Goal: Answer question/provide support

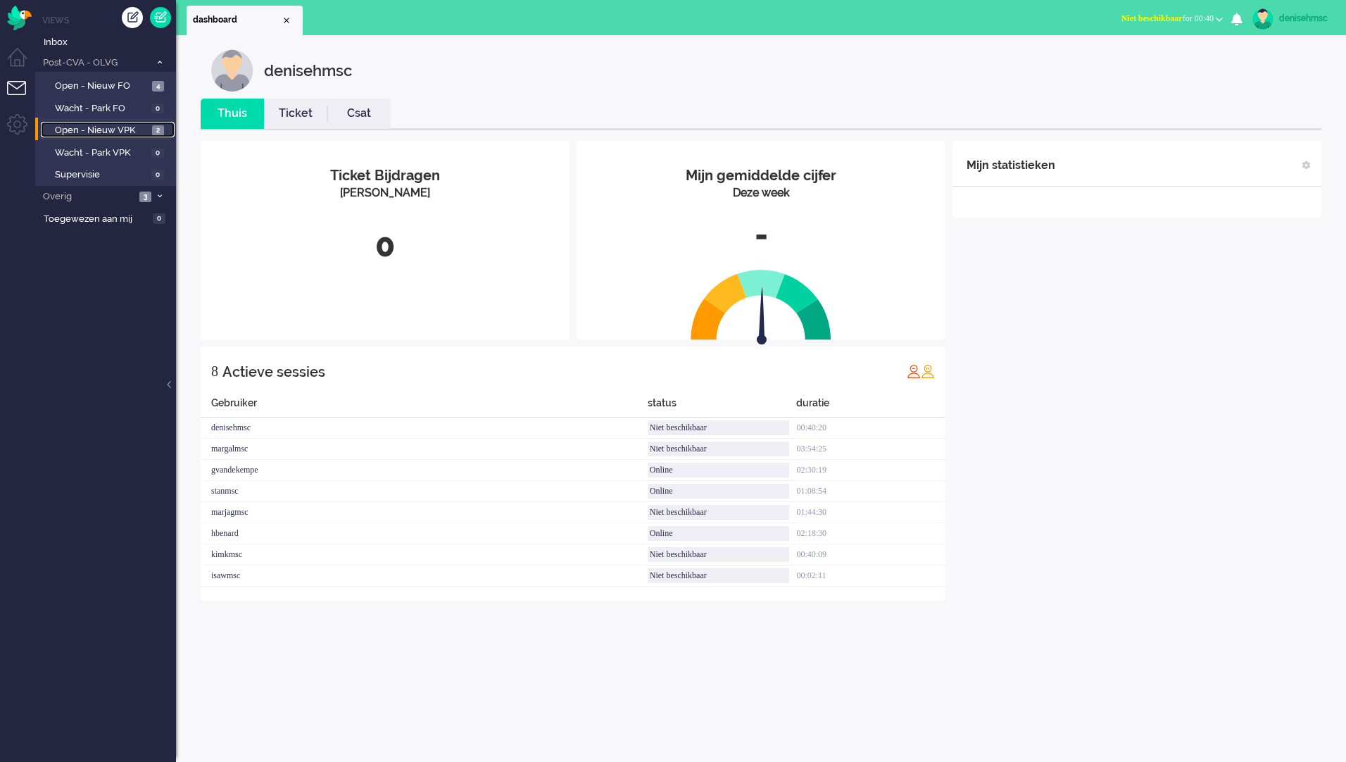
click at [127, 126] on span "Open - Nieuw VPK" at bounding box center [102, 130] width 94 height 13
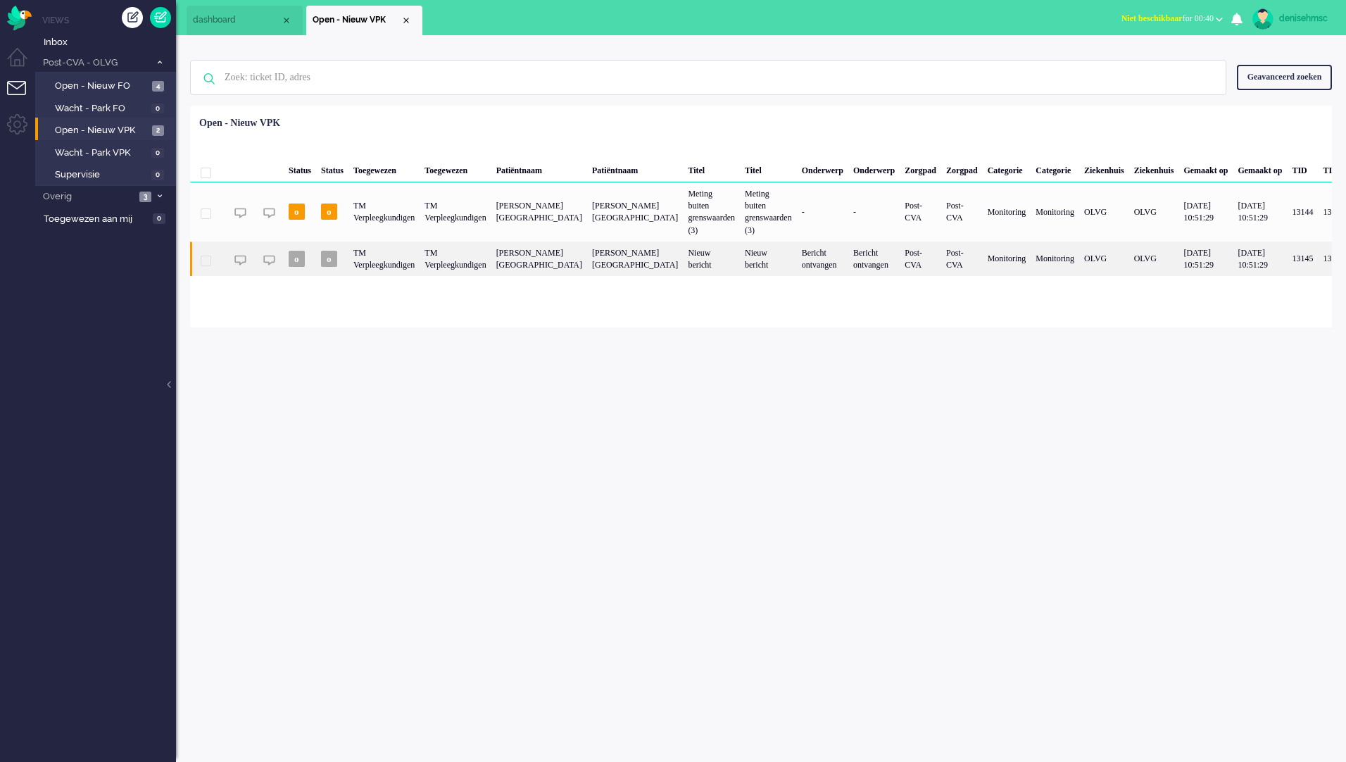
click at [420, 245] on div "TM Verpleegkundigen" at bounding box center [384, 259] width 71 height 35
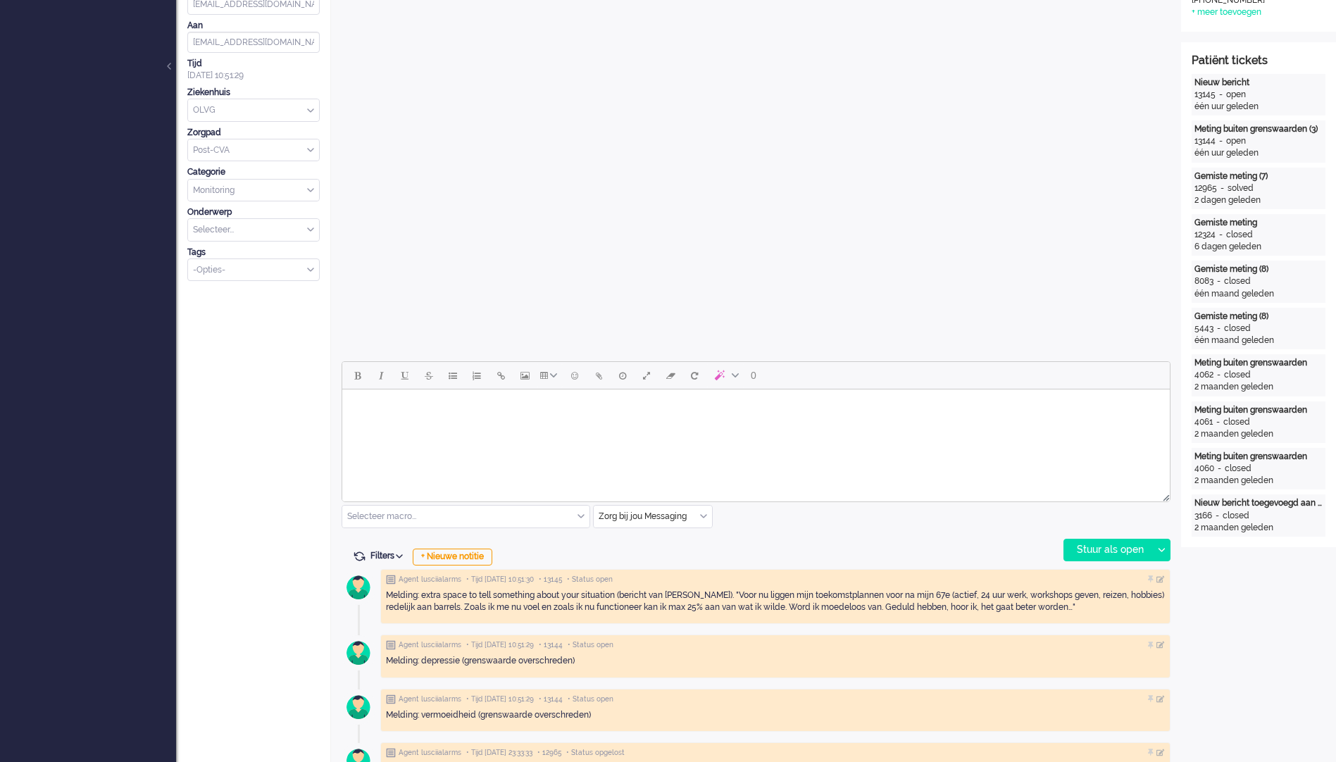
scroll to position [70, 0]
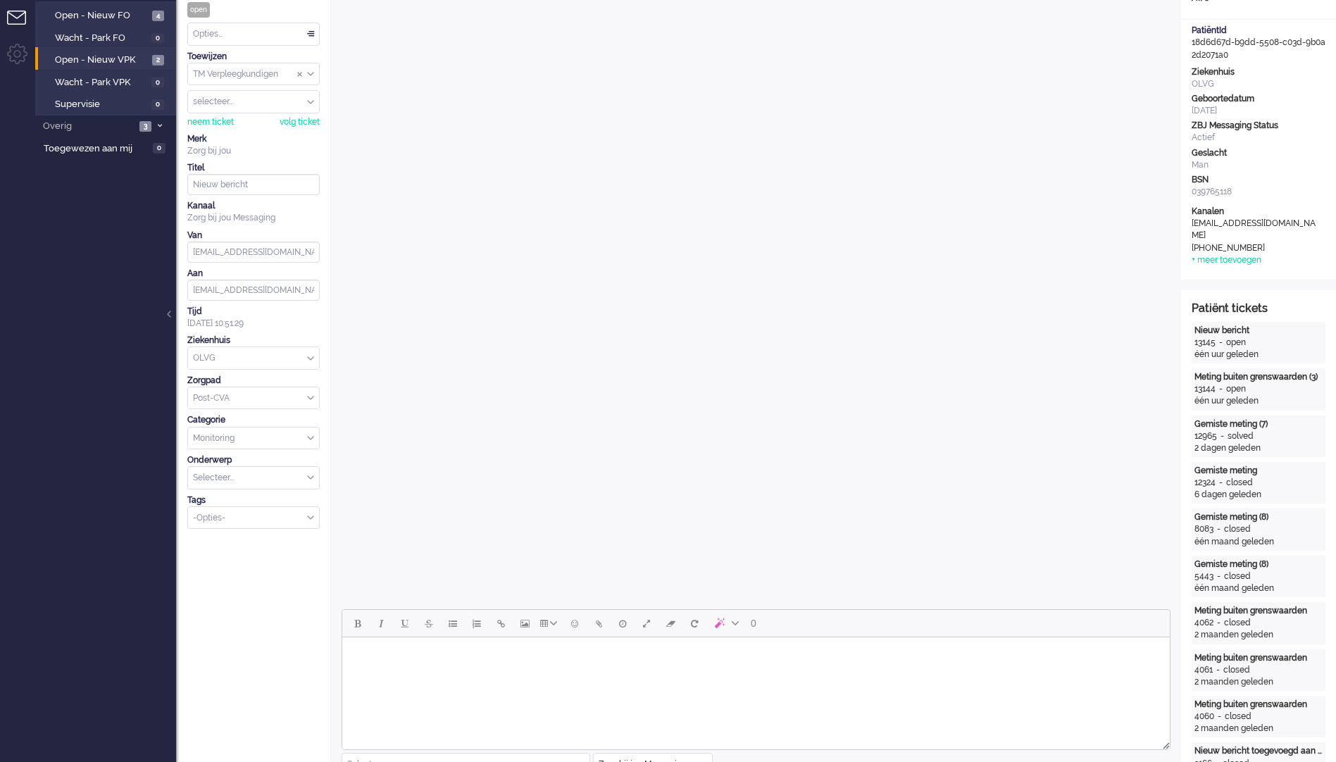
click at [290, 29] on div "Opties..." at bounding box center [253, 34] width 131 height 22
click at [976, 654] on body "Rich Text Area. Press ALT-0 for help." at bounding box center [756, 655] width 816 height 25
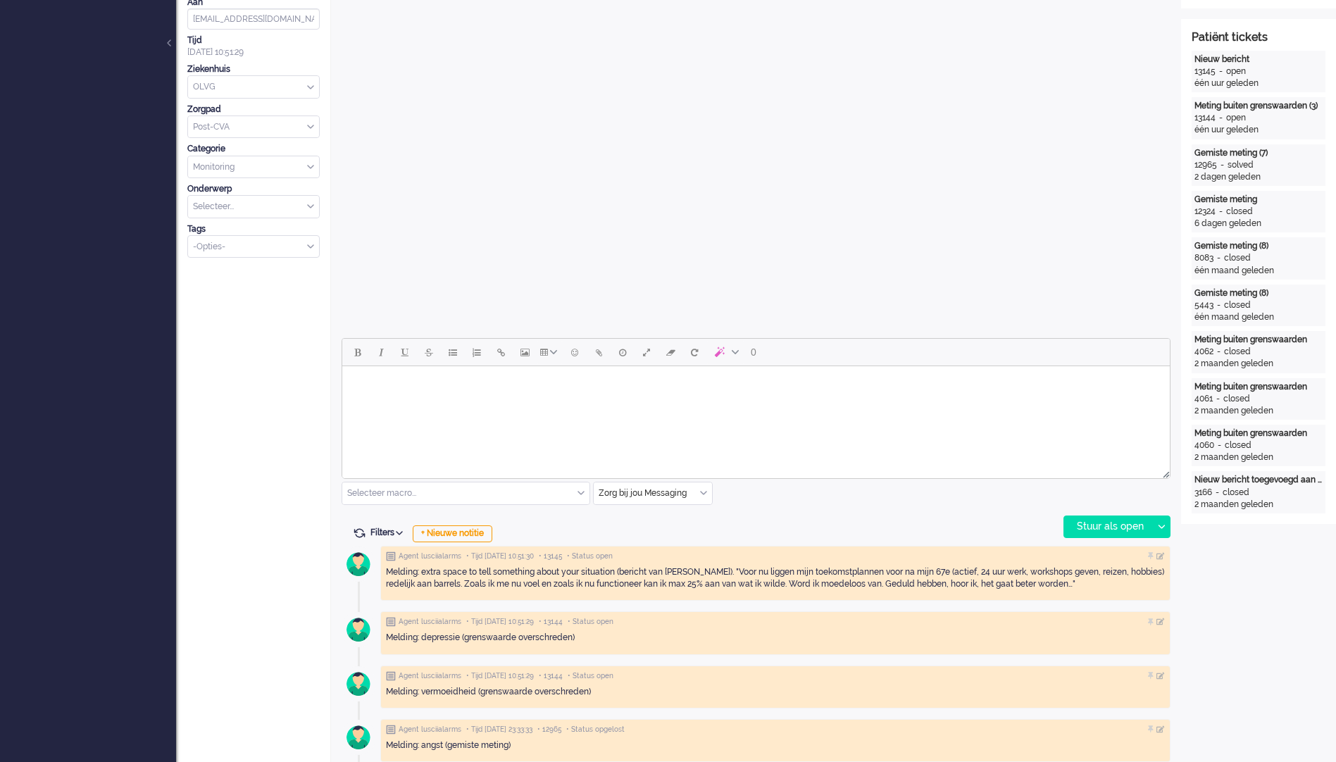
scroll to position [352, 0]
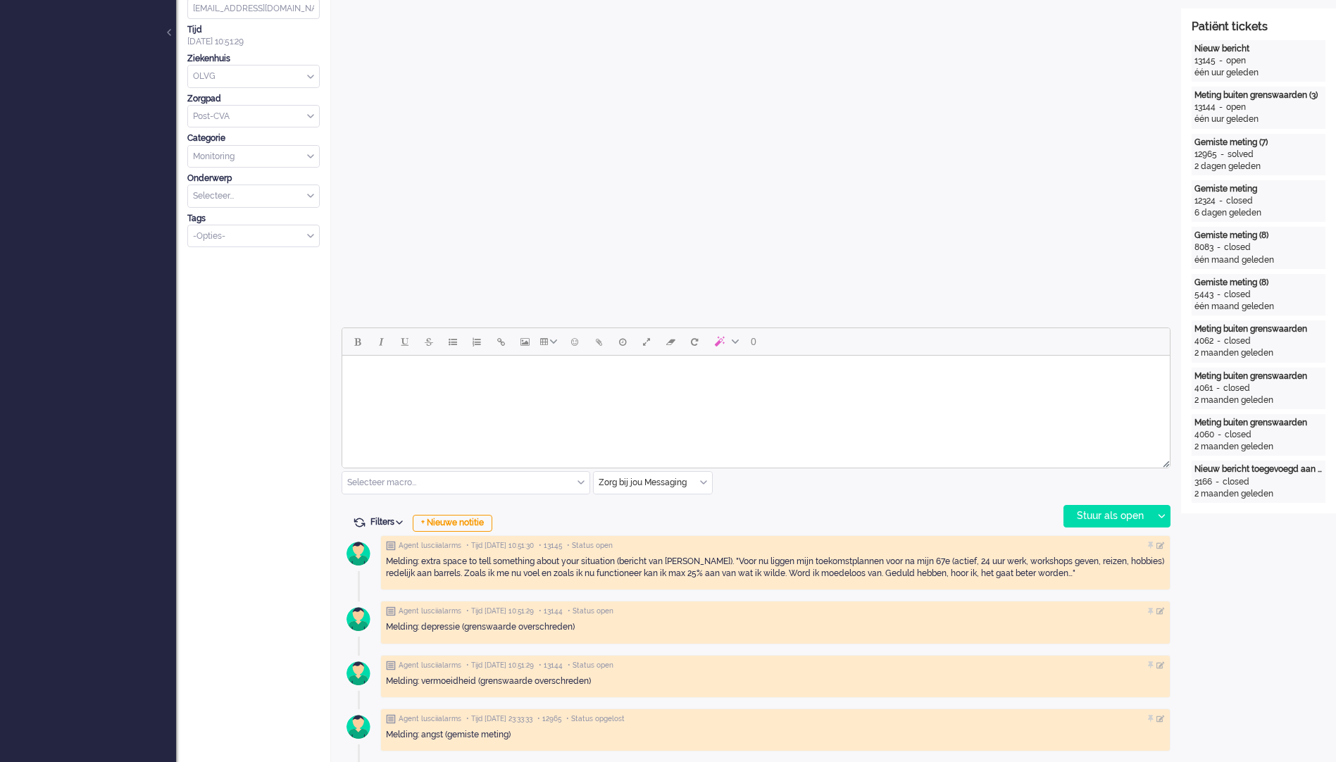
click at [538, 389] on html at bounding box center [755, 374] width 827 height 36
paste body "Rich Text Area. Press ALT-0 for help."
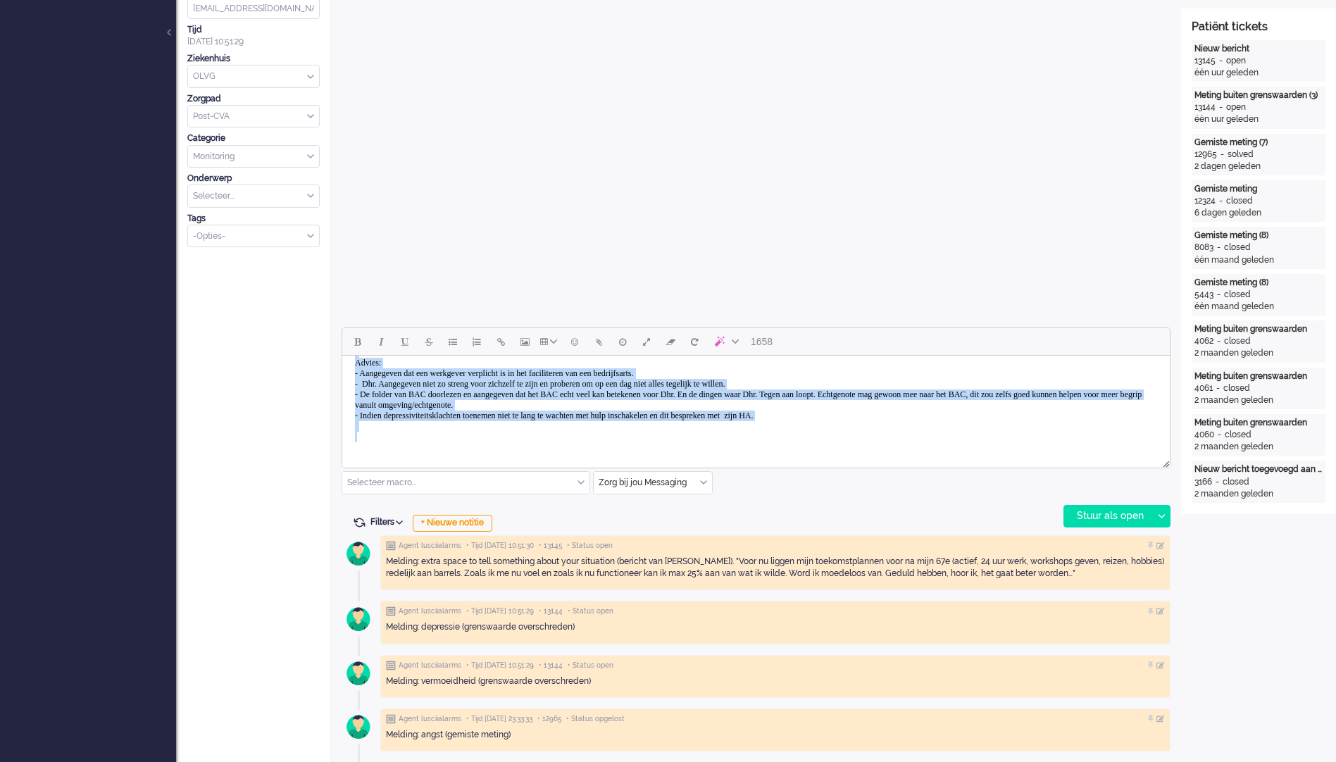
scroll to position [0, 0]
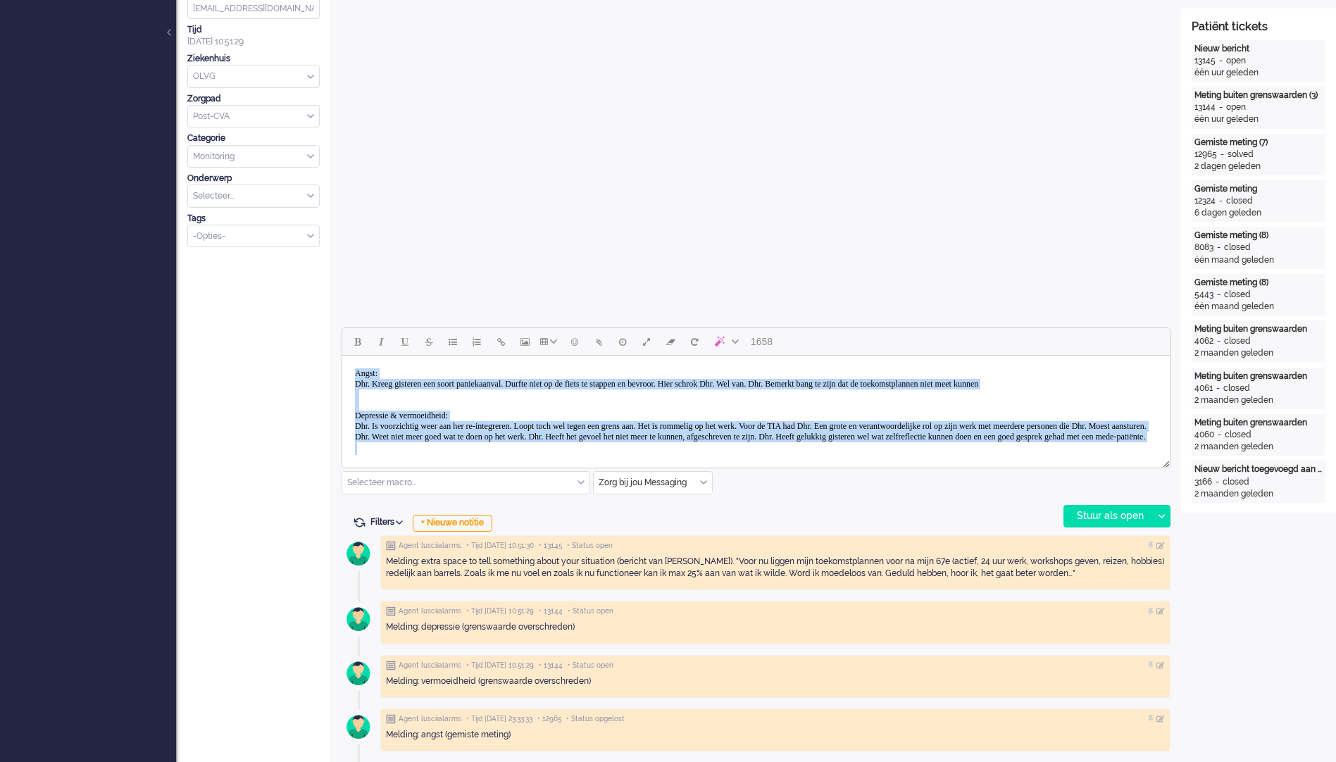
drag, startPoint x: 825, startPoint y: 445, endPoint x: 46, endPoint y: 120, distance: 844.1
click at [342, 356] on html "Angst: Dhr. Kreeg gisteren een soort paniekaanval. Durfte niet op de fiets te s…" at bounding box center [755, 485] width 827 height 258
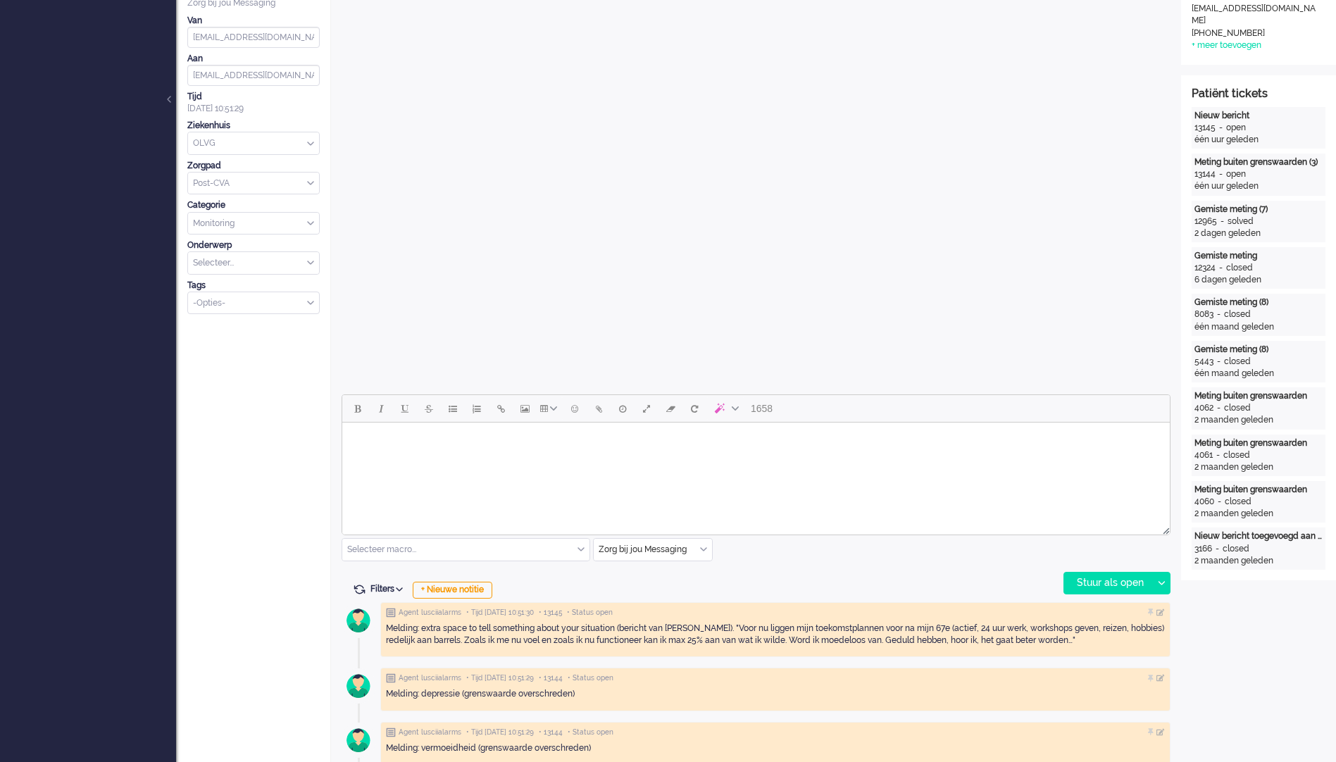
scroll to position [423, 0]
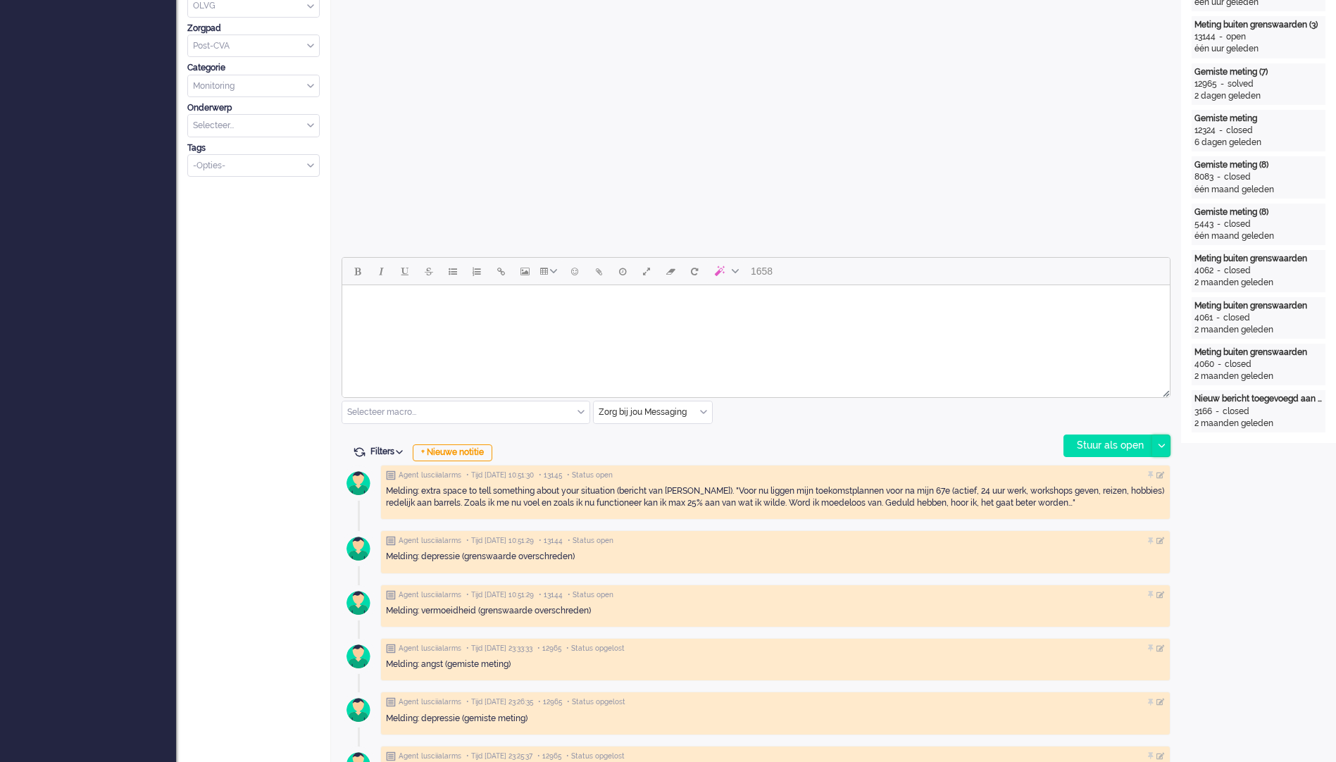
click at [1158, 442] on div at bounding box center [1161, 445] width 18 height 21
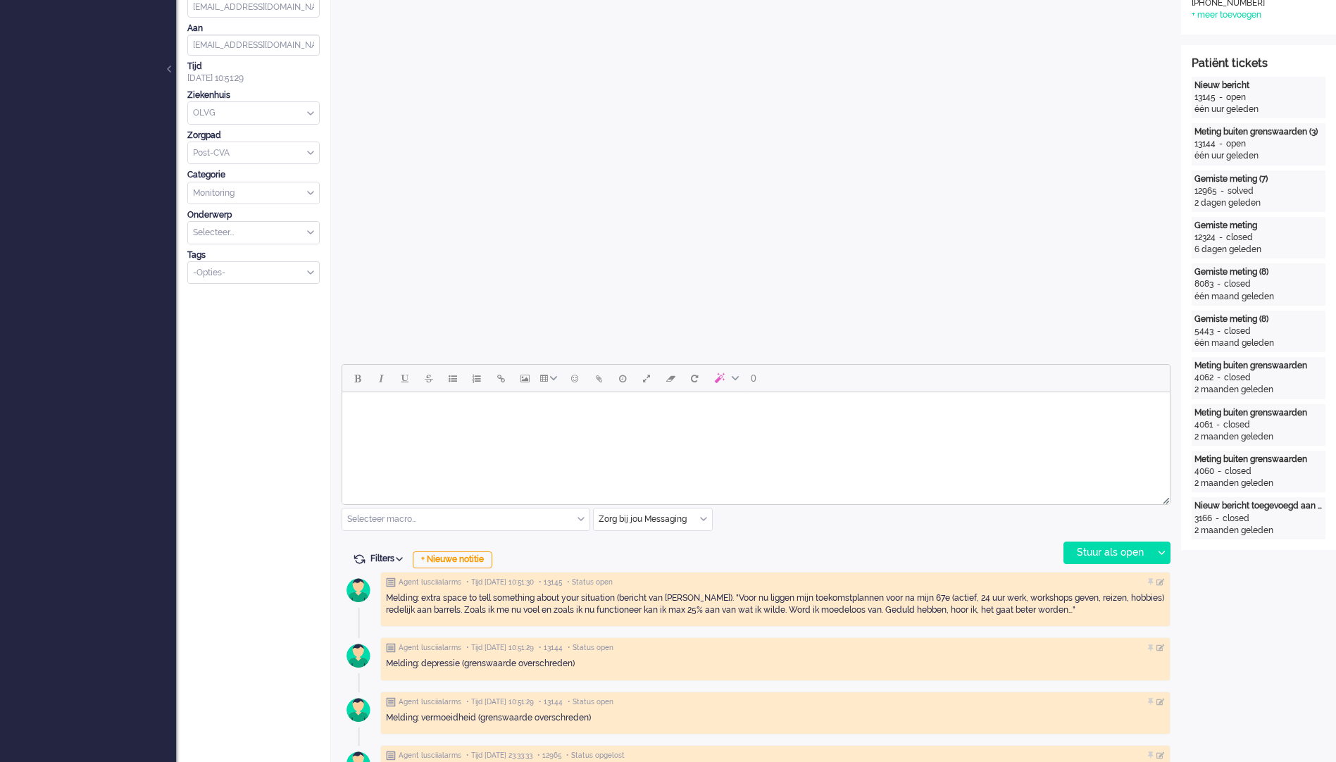
scroll to position [493, 0]
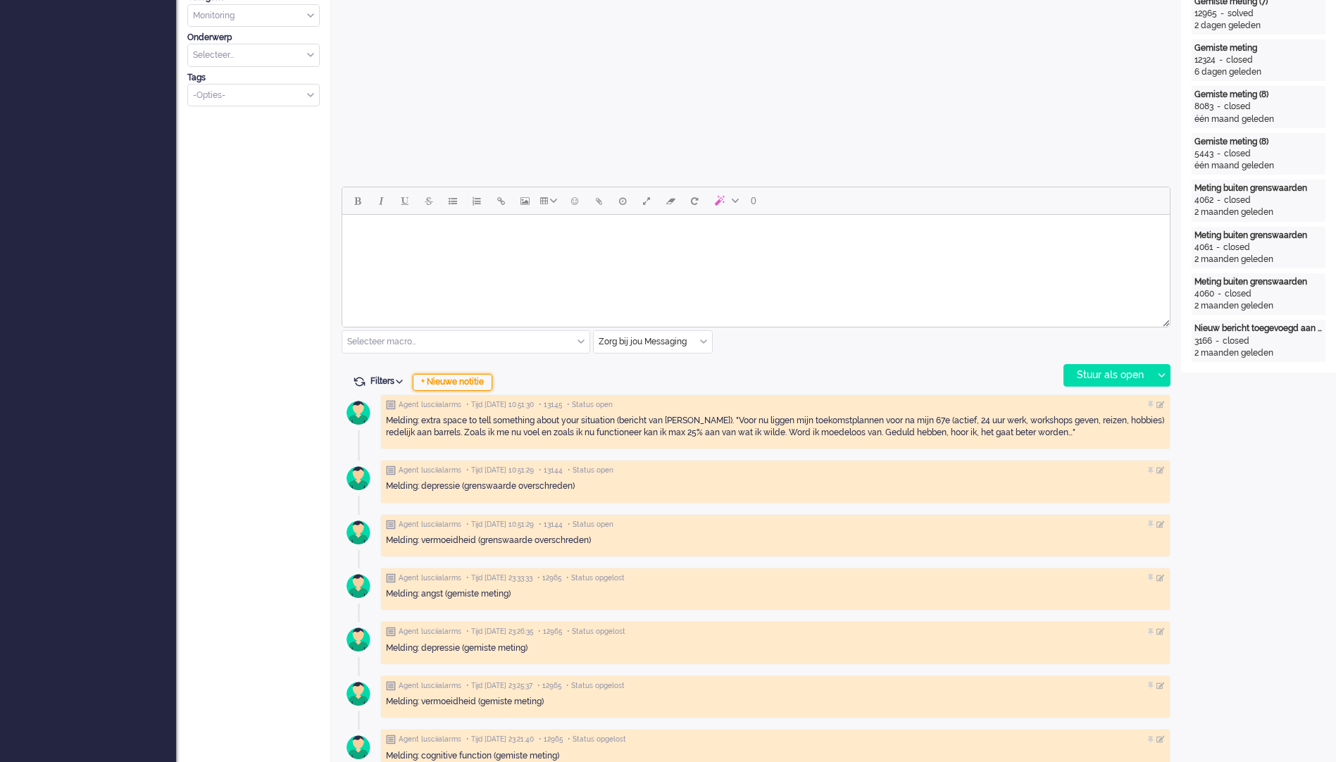
click at [460, 380] on div "+ Nieuwe notitie" at bounding box center [453, 382] width 80 height 17
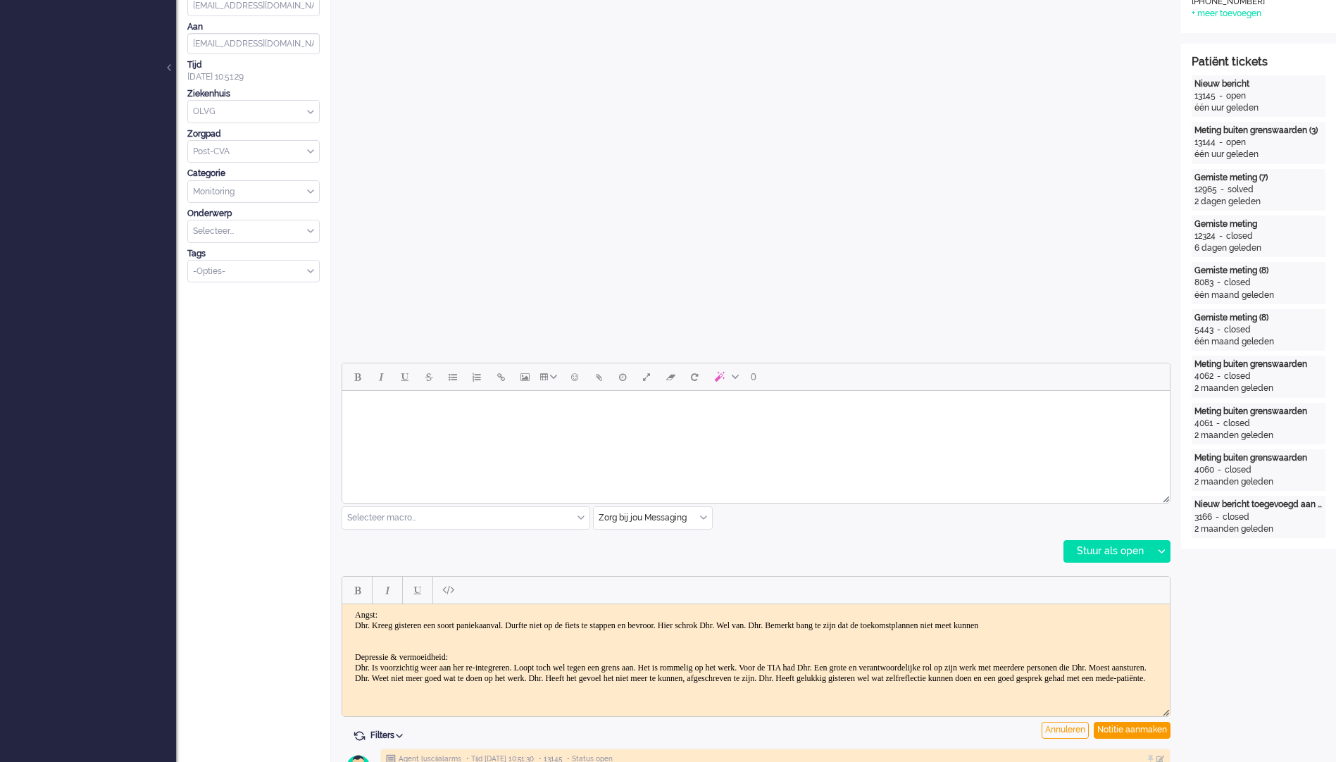
scroll to position [352, 0]
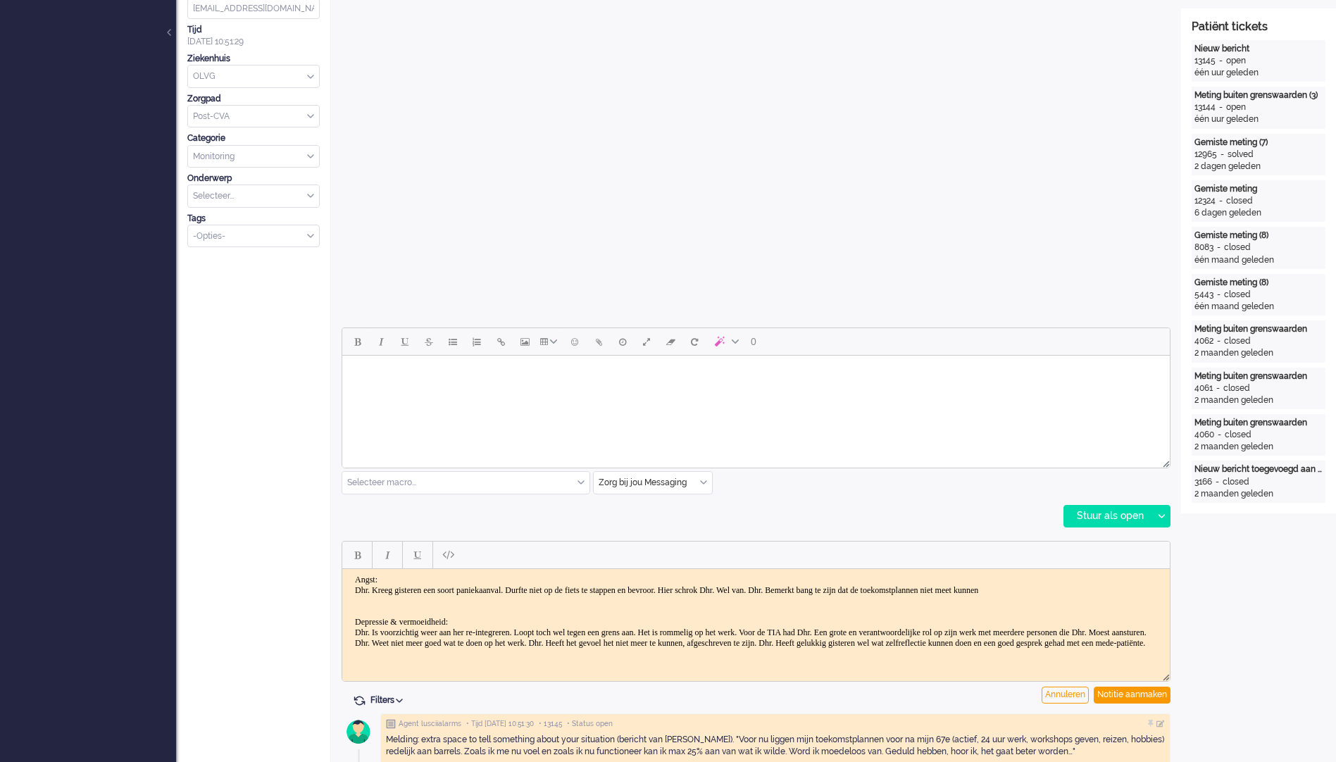
click at [349, 575] on body "Angst: Dhr. Kreeg gisteren een soort paniekaanval. Durfte niet op de fiets te s…" at bounding box center [756, 690] width 816 height 232
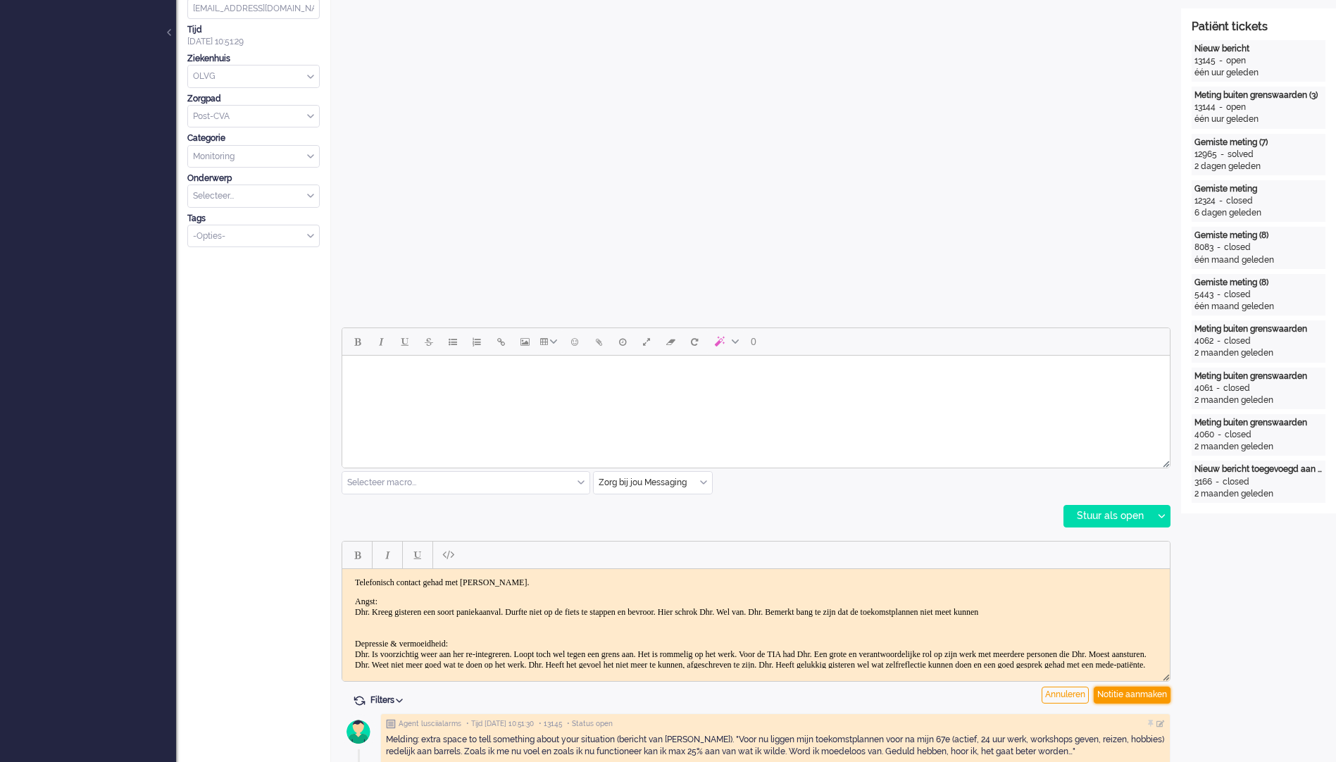
click at [1150, 700] on div "Notitie aanmaken" at bounding box center [1132, 695] width 77 height 17
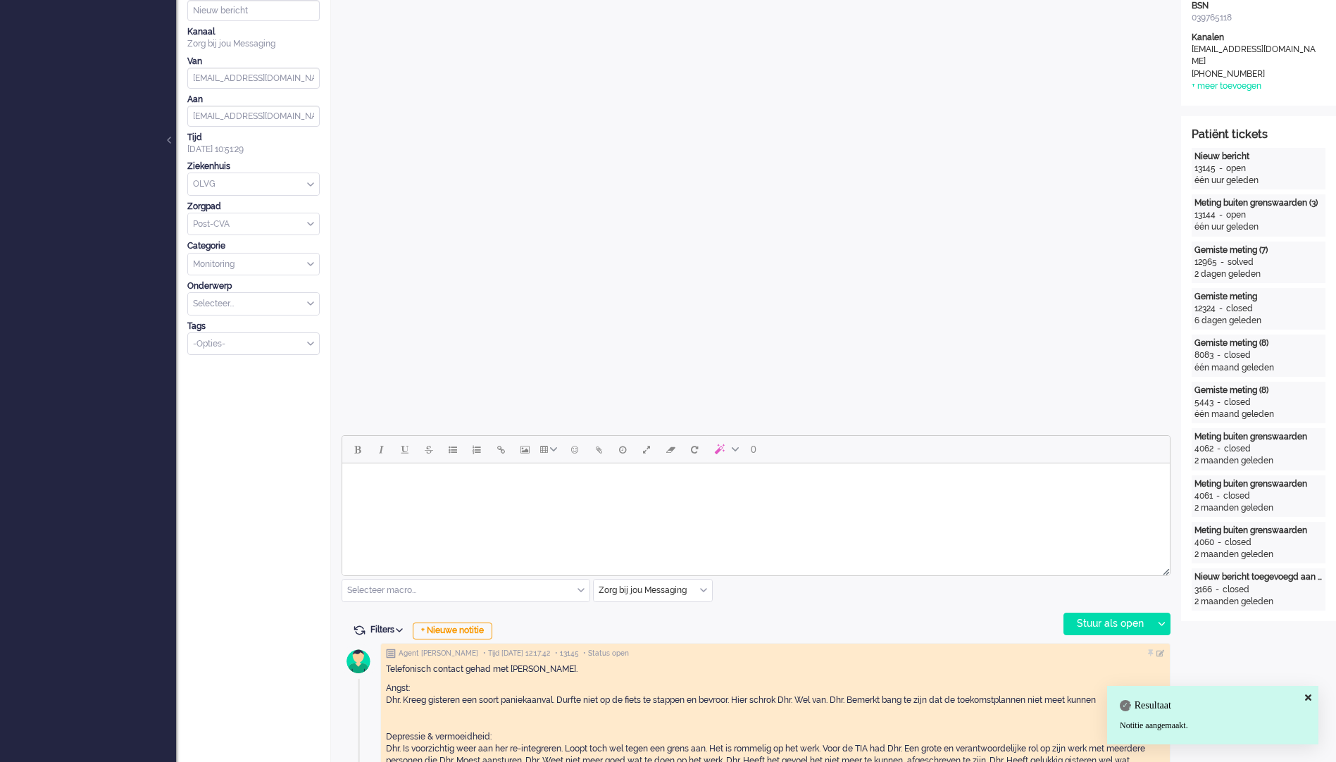
scroll to position [0, 0]
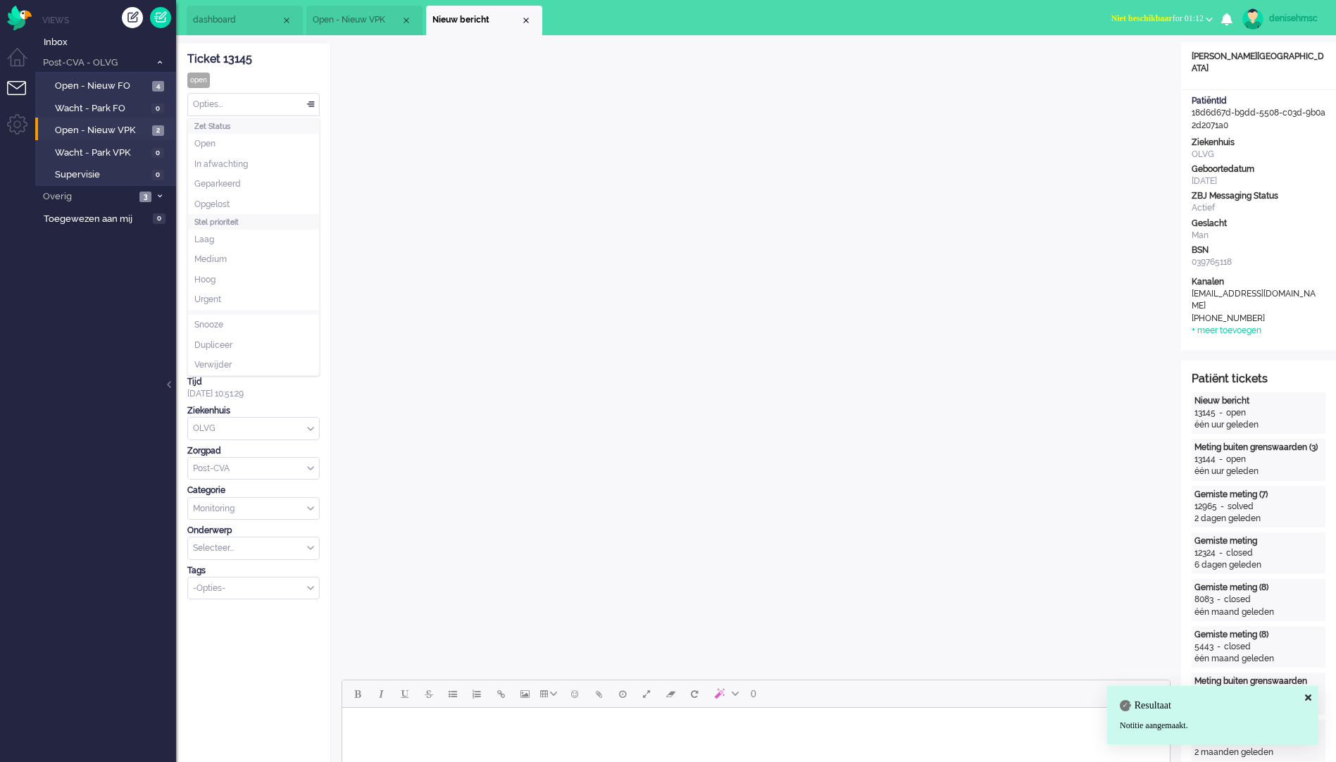
click at [297, 108] on div "Opties..." at bounding box center [253, 105] width 131 height 22
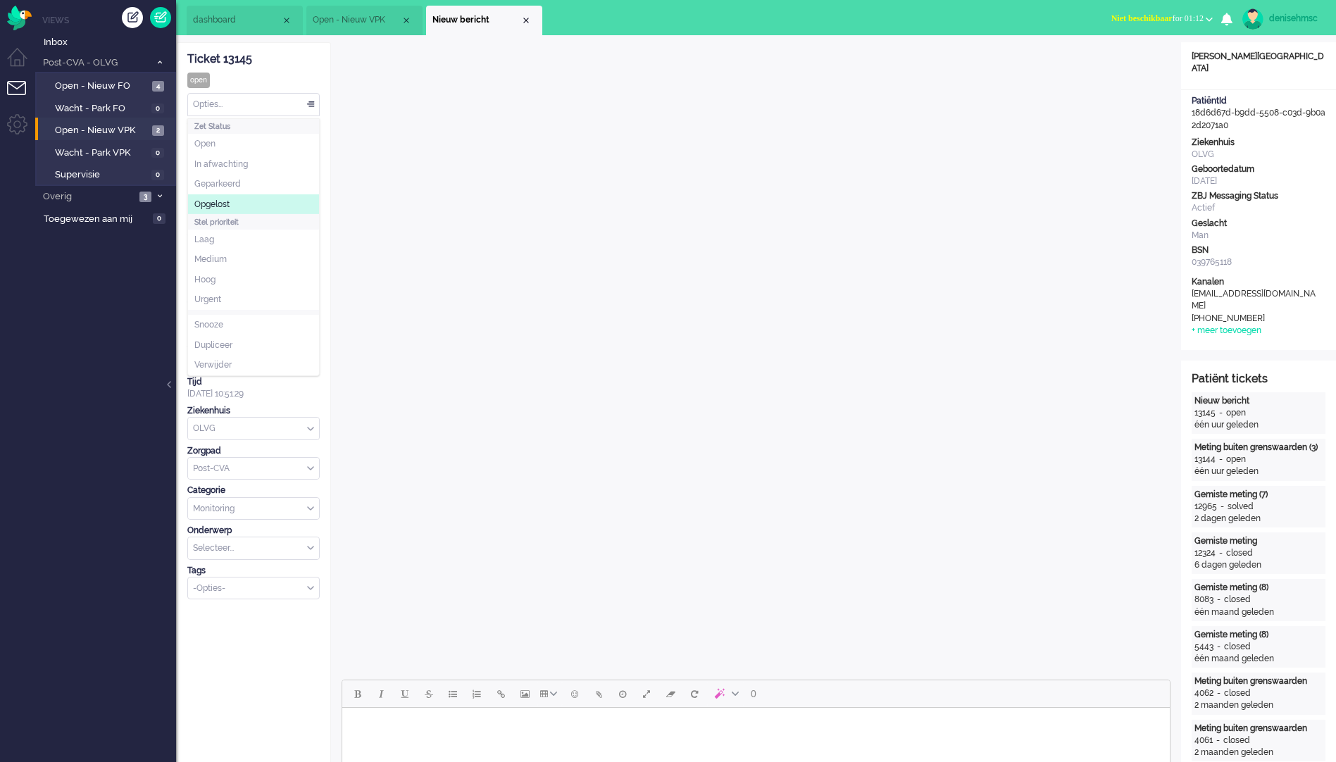
click at [272, 109] on div "Opties..." at bounding box center [253, 105] width 131 height 22
click at [243, 199] on li "Opgelost" at bounding box center [253, 204] width 131 height 20
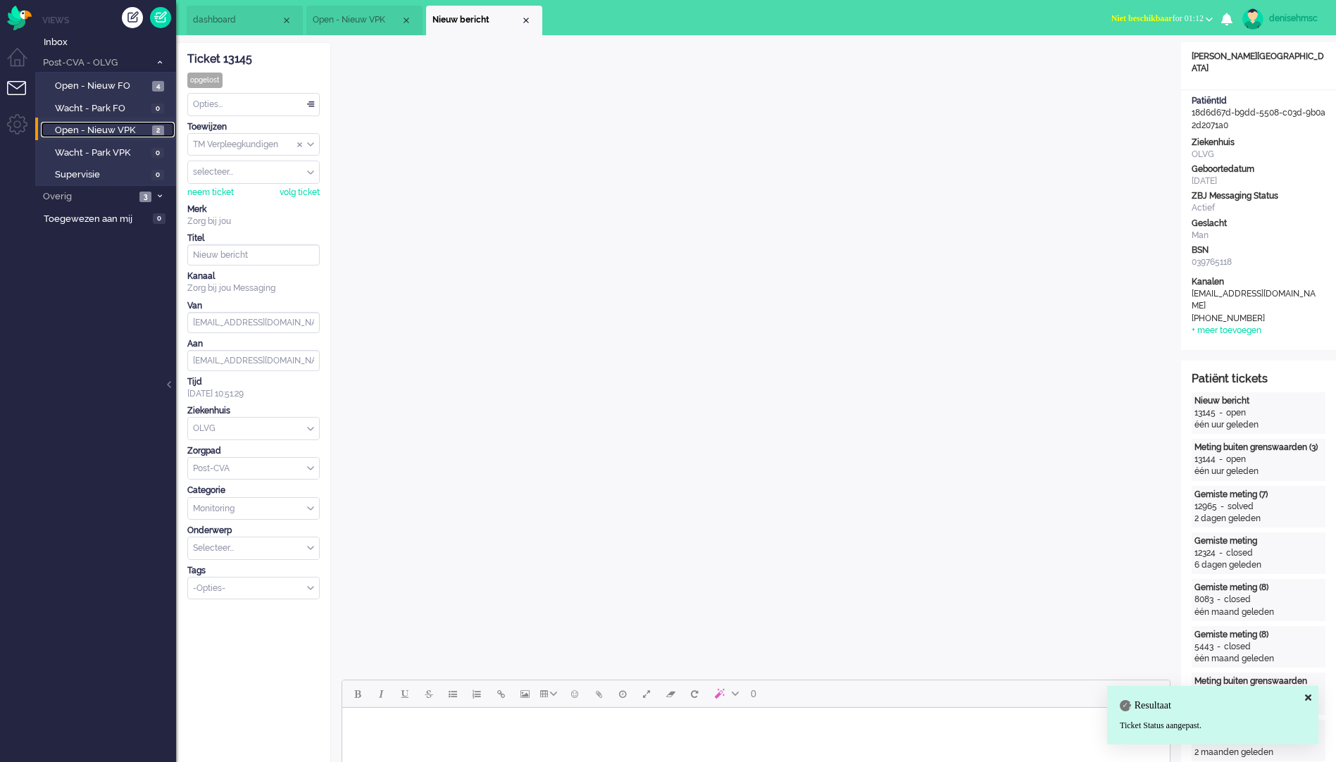
click at [104, 127] on span "Open - Nieuw VPK" at bounding box center [102, 130] width 94 height 13
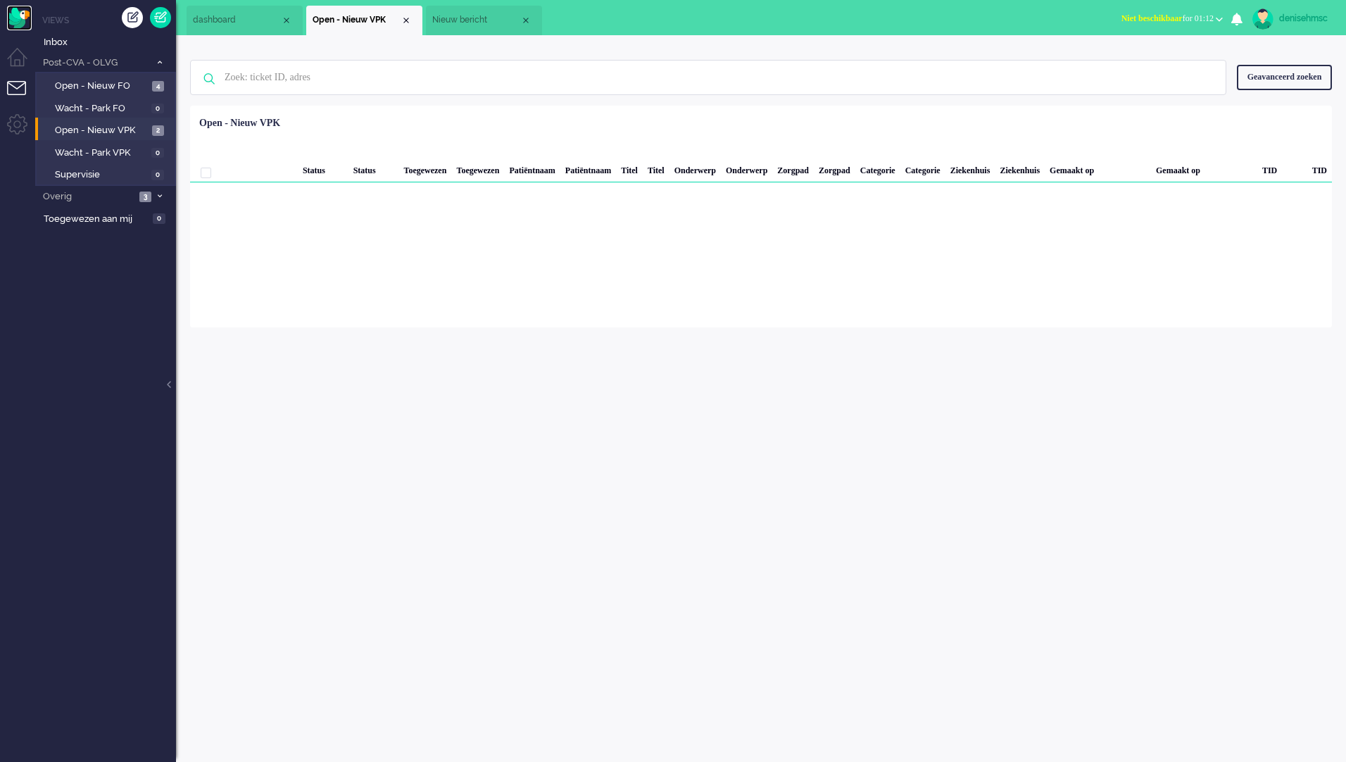
click at [29, 17] on img "Omnidesk" at bounding box center [19, 18] width 25 height 25
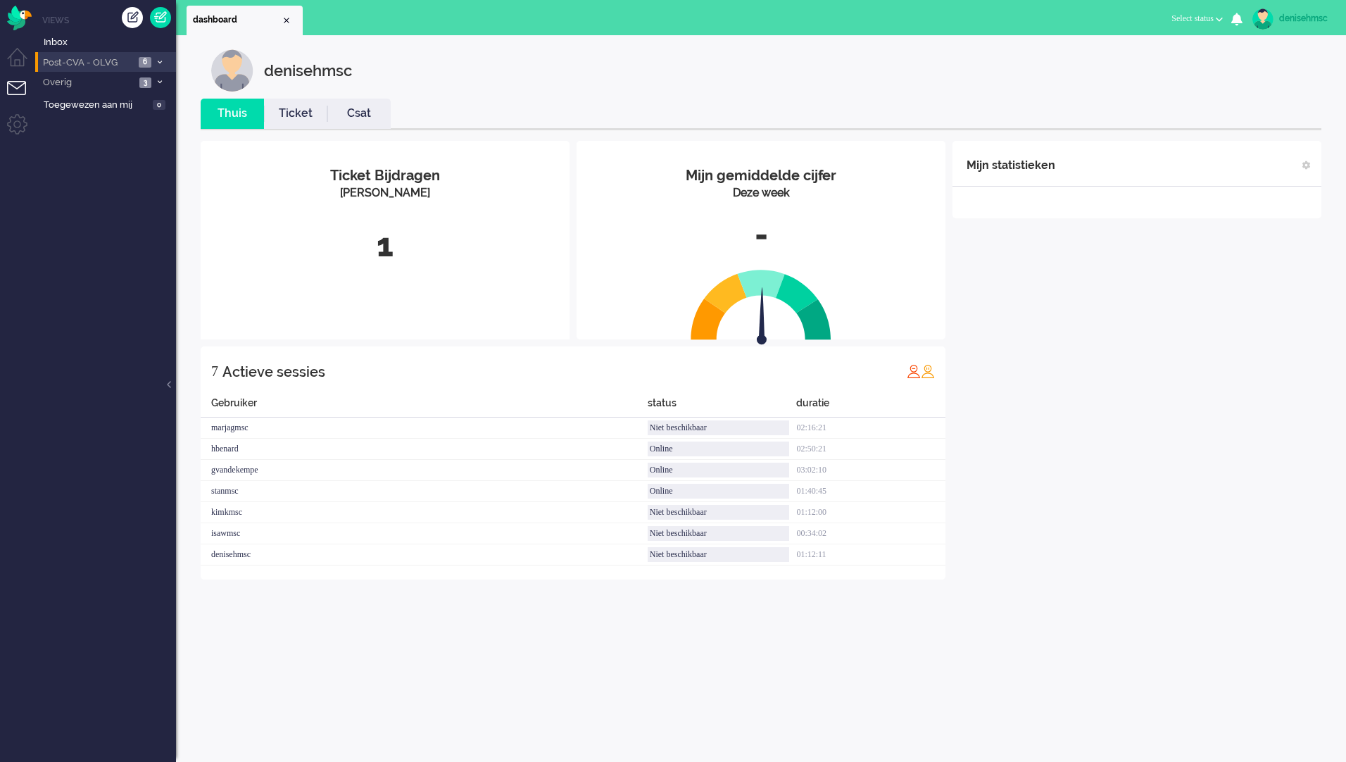
click at [130, 59] on span "Post-CVA - OLVG" at bounding box center [88, 62] width 94 height 13
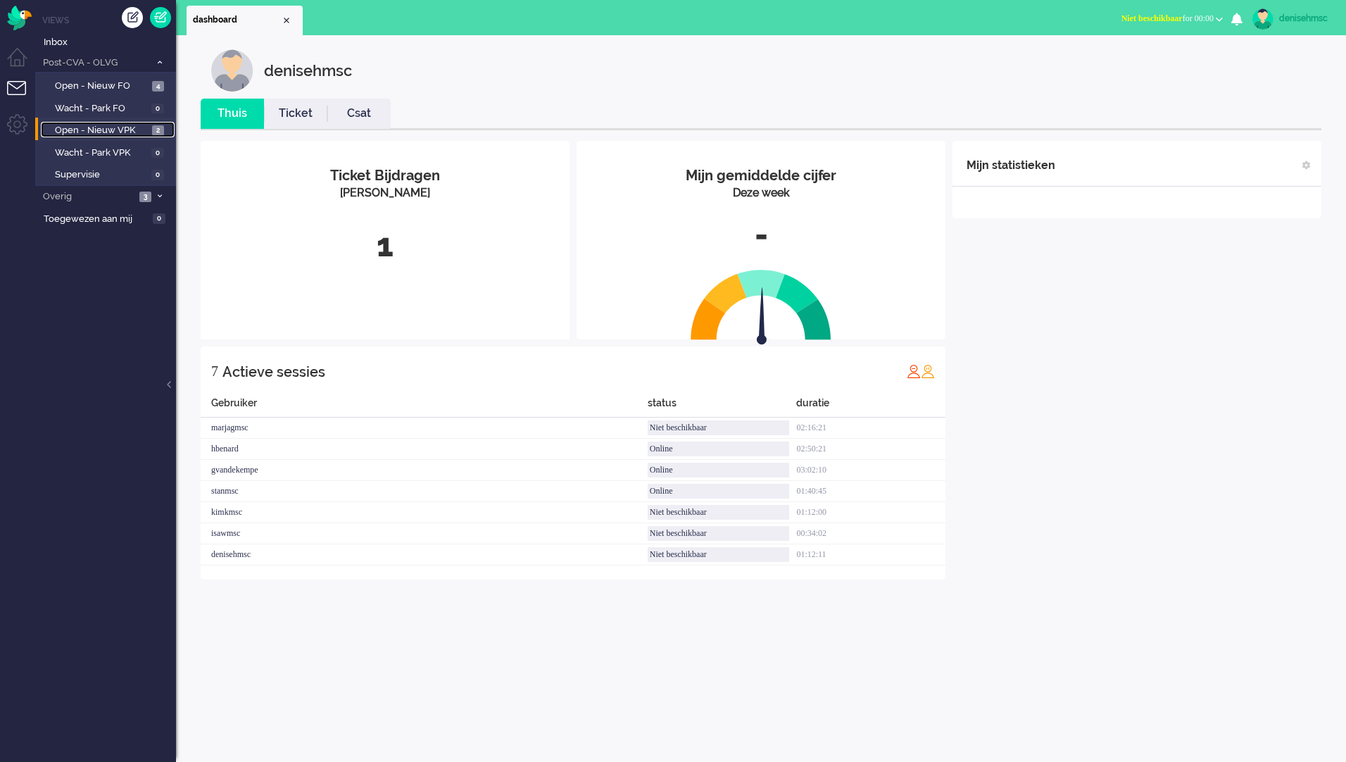
click at [143, 127] on span "Open - Nieuw VPK" at bounding box center [102, 130] width 94 height 13
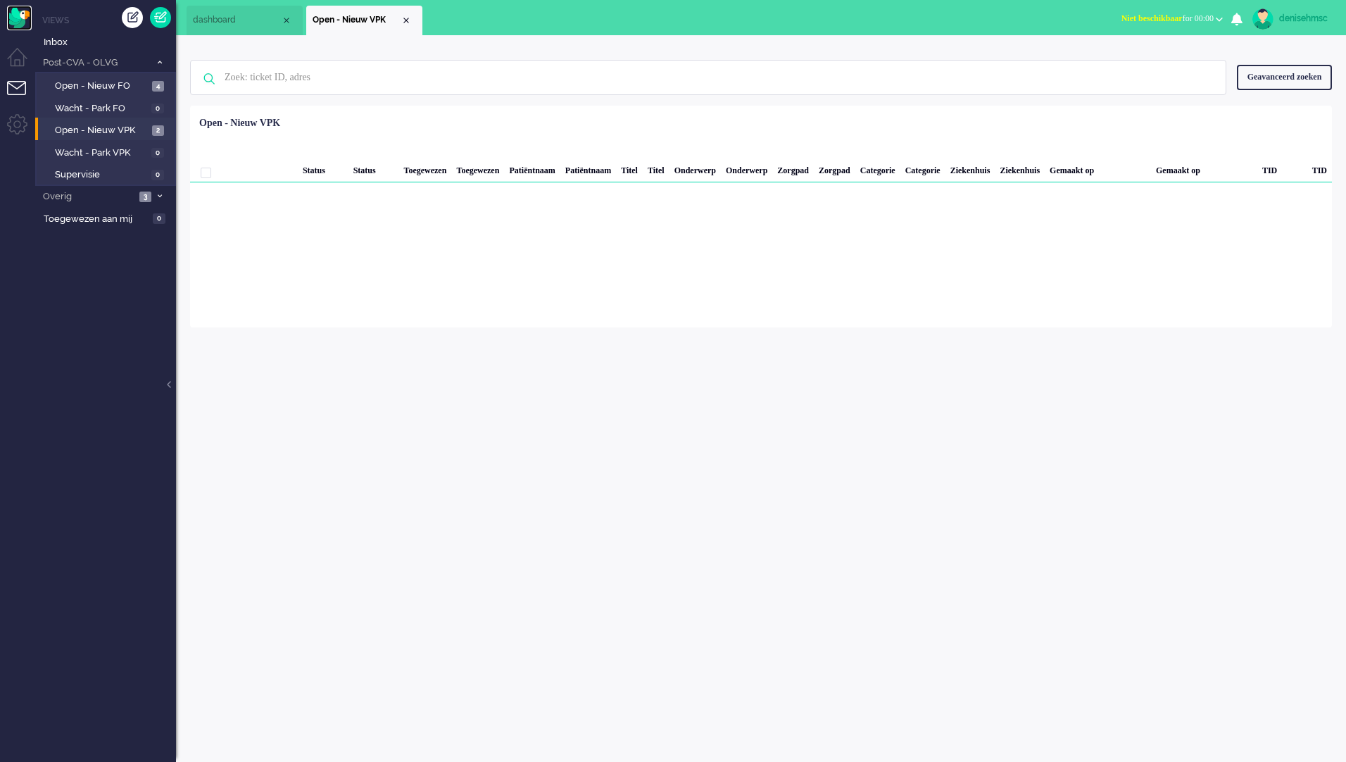
click at [11, 16] on img "Omnidesk" at bounding box center [19, 18] width 25 height 25
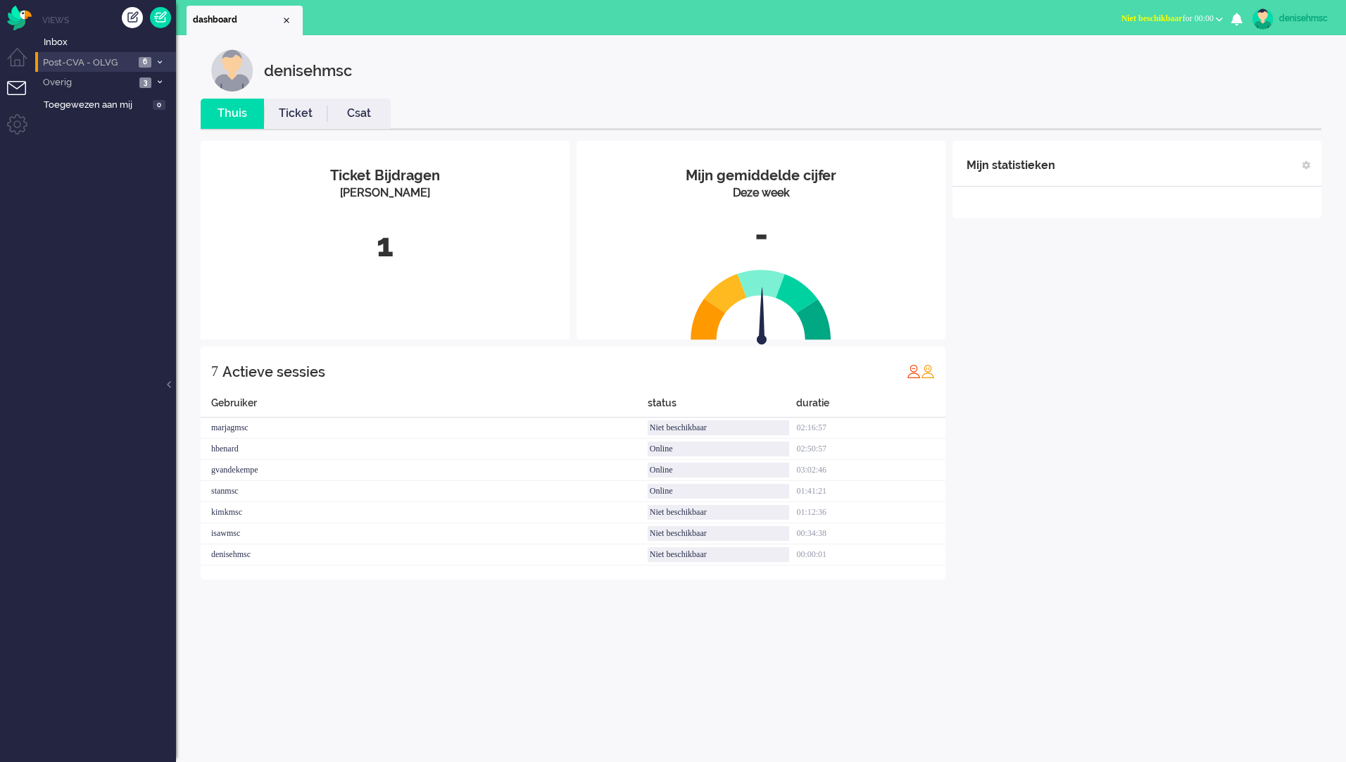
click at [112, 57] on span "Post-CVA - OLVG" at bounding box center [88, 62] width 94 height 13
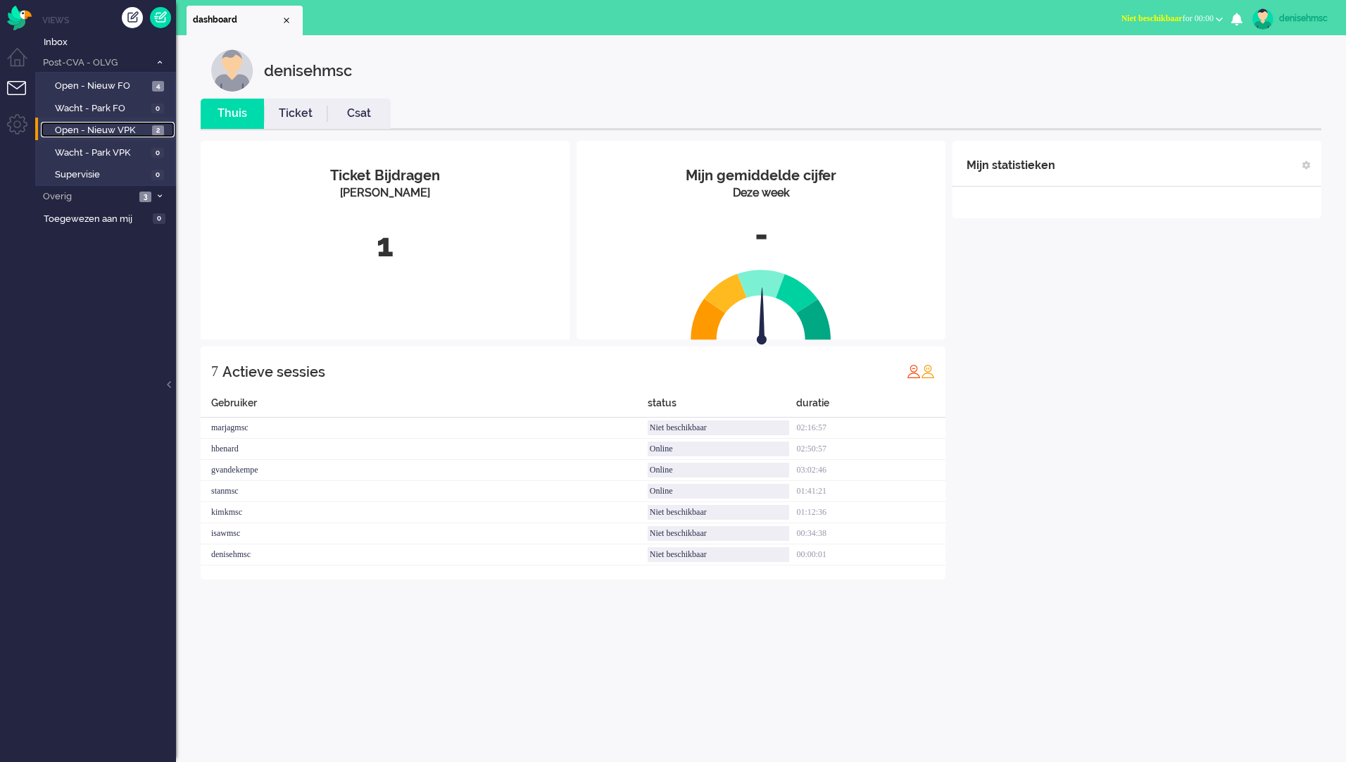
click at [119, 130] on span "Open - Nieuw VPK" at bounding box center [102, 130] width 94 height 13
